Goal: Task Accomplishment & Management: Use online tool/utility

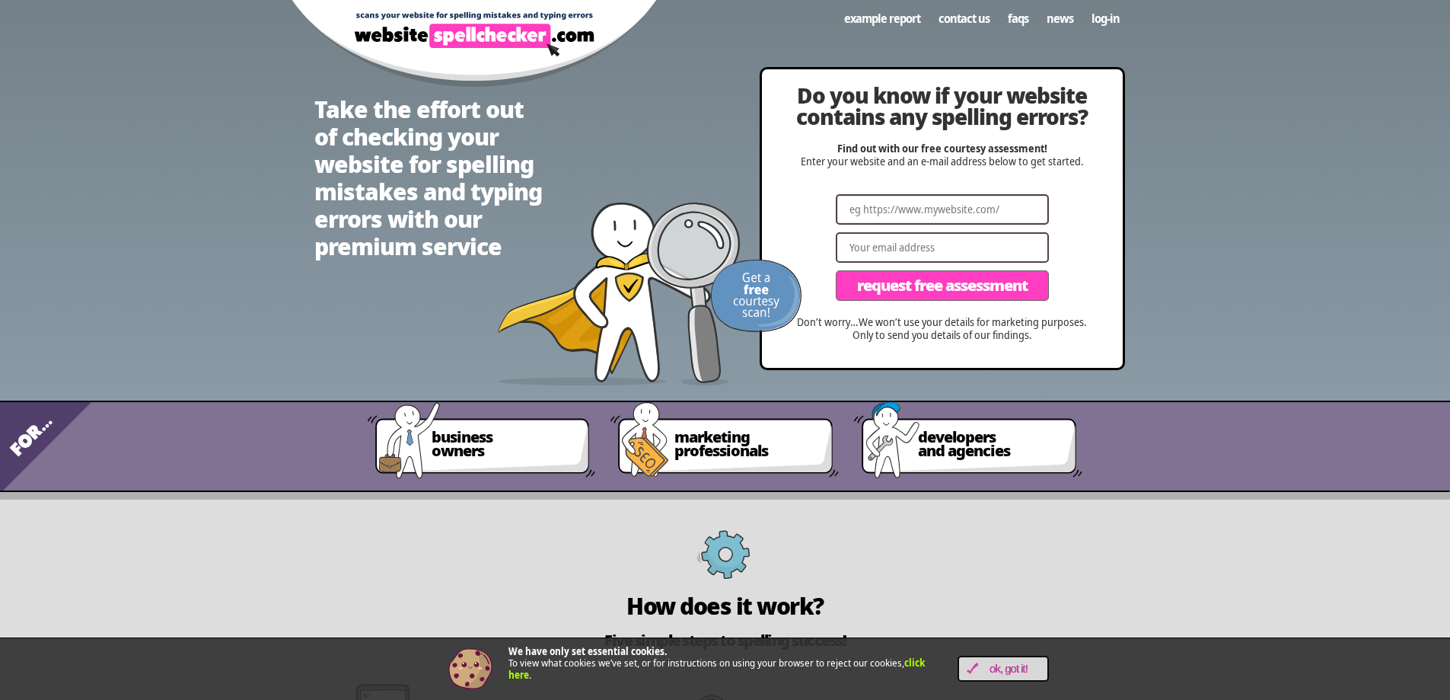
paste input "[URL][DOMAIN_NAME]"
type input "[URL][DOMAIN_NAME]"
click at [858, 246] on input "Email" at bounding box center [942, 247] width 213 height 30
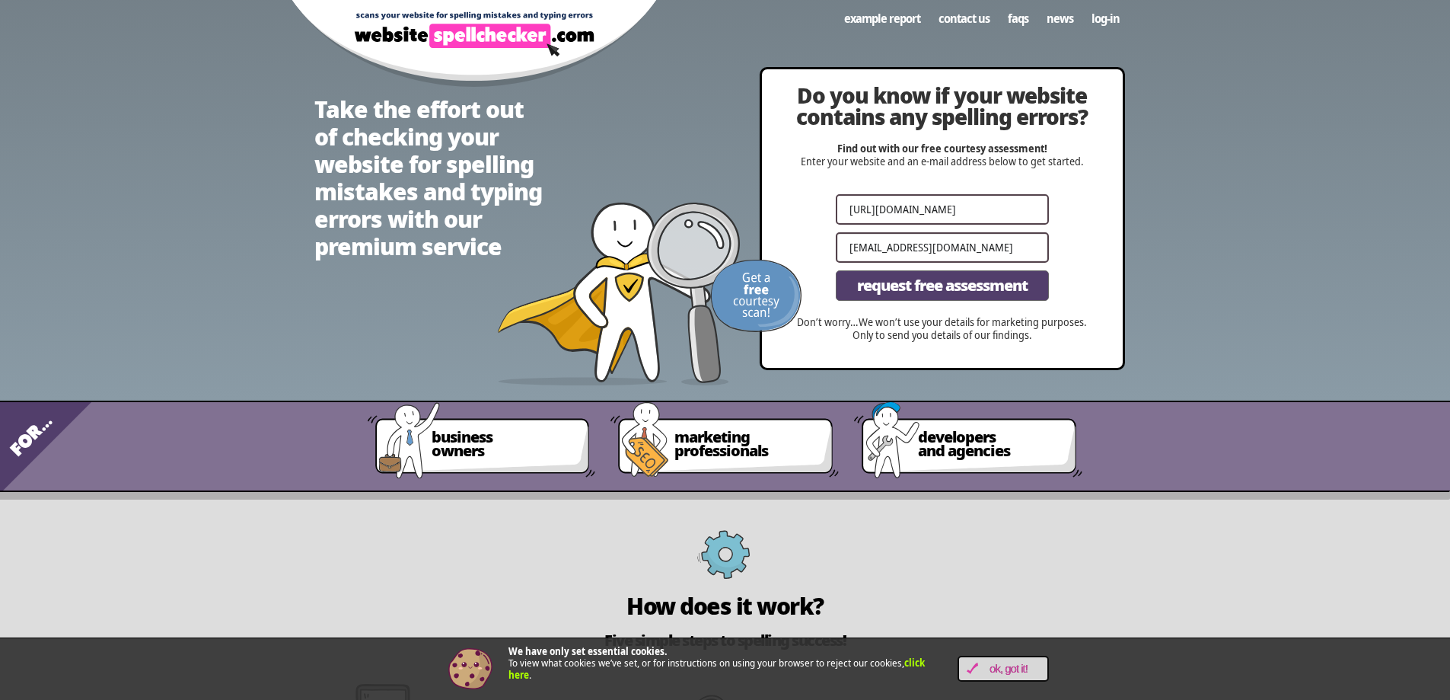
type input "[EMAIL_ADDRESS][DOMAIN_NAME]"
click at [939, 283] on span "Request Free Assessment" at bounding box center [942, 285] width 171 height 15
